Goal: Information Seeking & Learning: Learn about a topic

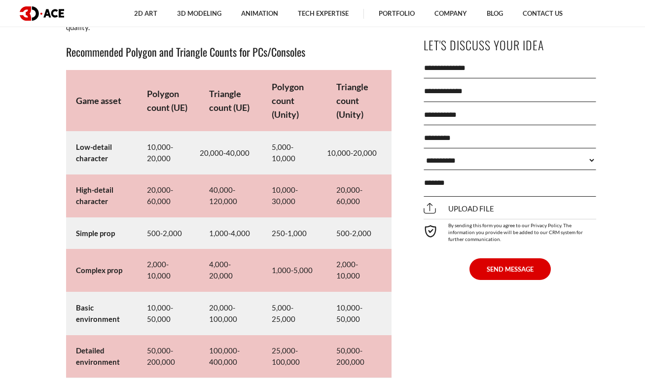
scroll to position [4733, 0]
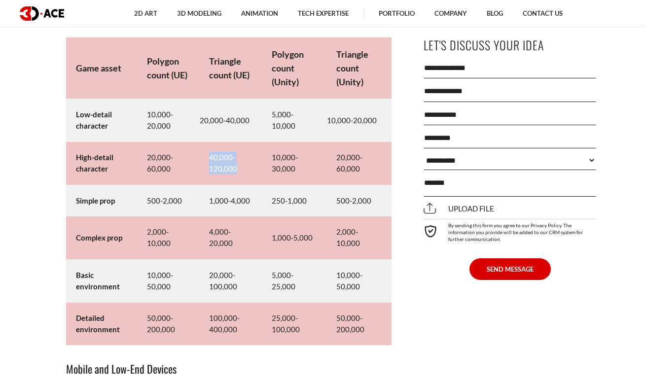
drag, startPoint x: 241, startPoint y: 169, endPoint x: 208, endPoint y: 148, distance: 39.2
click at [208, 148] on td "40,000-120,000" at bounding box center [230, 163] width 62 height 43
drag, startPoint x: 356, startPoint y: 167, endPoint x: 342, endPoint y: 147, distance: 24.1
click at [342, 147] on td "20,000-60,000" at bounding box center [358, 163] width 65 height 43
click at [245, 173] on td "40,000-120,000" at bounding box center [230, 163] width 62 height 43
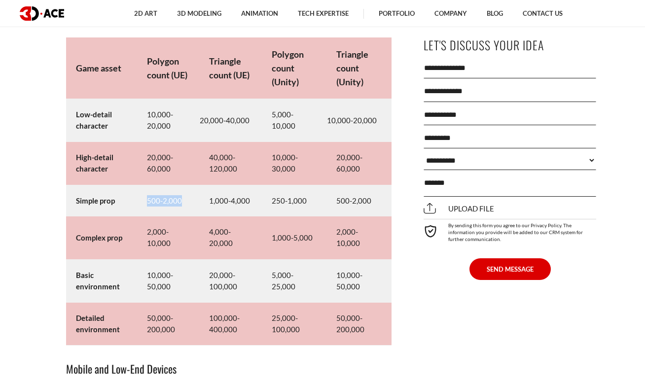
drag, startPoint x: 179, startPoint y: 199, endPoint x: 147, endPoint y: 205, distance: 33.0
click at [147, 205] on td "500-2,000" at bounding box center [168, 201] width 62 height 32
drag, startPoint x: 171, startPoint y: 335, endPoint x: 146, endPoint y: 317, distance: 30.4
click at [146, 317] on td "50,000-200,000" at bounding box center [168, 324] width 62 height 43
drag, startPoint x: 159, startPoint y: 282, endPoint x: 138, endPoint y: 267, distance: 25.8
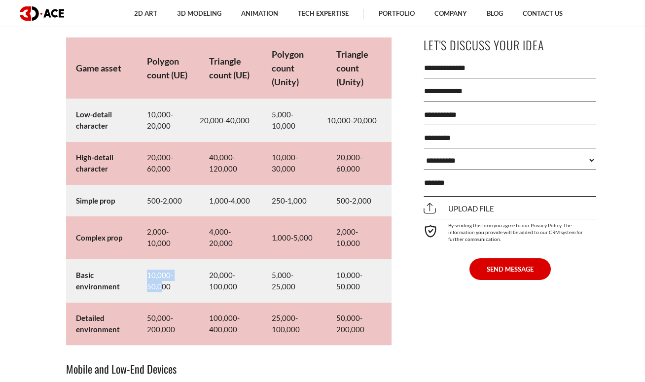
click at [138, 267] on td "10,000-50,000" at bounding box center [168, 280] width 62 height 43
drag, startPoint x: 183, startPoint y: 248, endPoint x: 140, endPoint y: 228, distance: 48.3
click at [140, 228] on td "2,000-10,000" at bounding box center [168, 237] width 62 height 43
